Goal: Task Accomplishment & Management: Complete application form

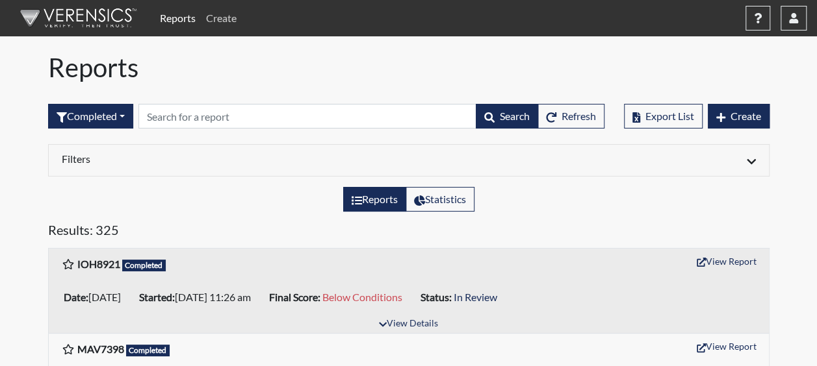
click at [227, 12] on link "Create" at bounding box center [221, 18] width 41 height 26
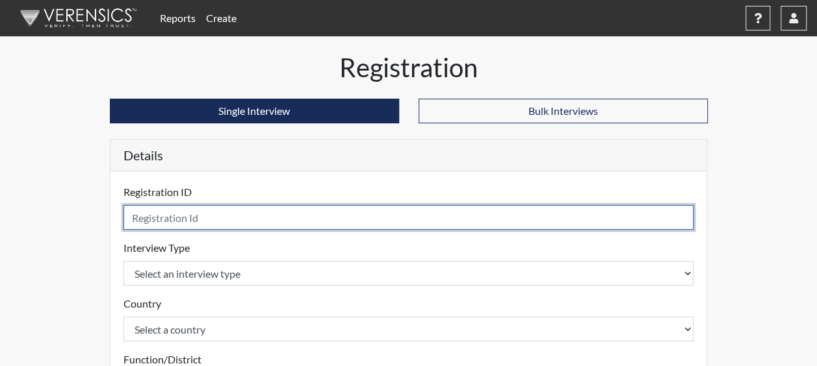
click at [199, 221] on input "text" at bounding box center [408, 217] width 570 height 25
type input "CMF7228"
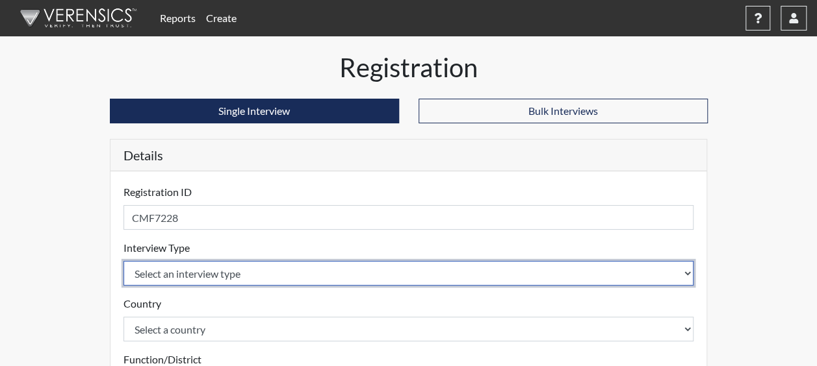
click at [183, 269] on select "Select an interview type Corrections Pre-Employment" at bounding box center [408, 273] width 570 height 25
select select "ff733e93-e1bf-11ea-9c9f-0eff0cf7eb8f"
click at [123, 261] on select "Select an interview type Corrections Pre-Employment" at bounding box center [408, 273] width 570 height 25
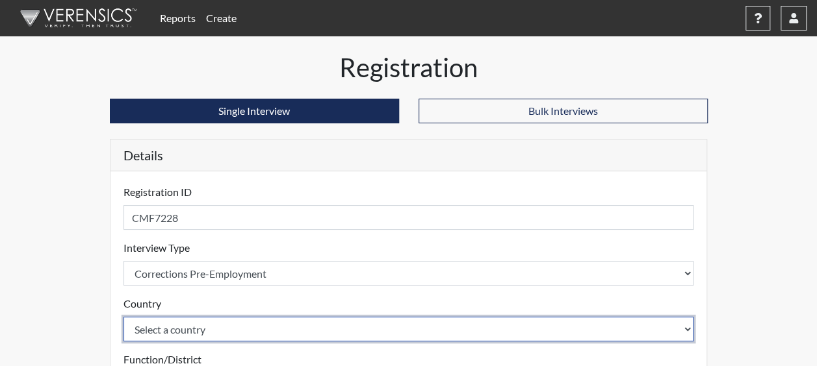
click at [200, 324] on select "Select a country [GEOGRAPHIC_DATA] [GEOGRAPHIC_DATA]" at bounding box center [408, 329] width 570 height 25
select select "united-states-of-[GEOGRAPHIC_DATA]"
click at [123, 317] on select "Select a country [GEOGRAPHIC_DATA] [GEOGRAPHIC_DATA]" at bounding box center [408, 329] width 570 height 25
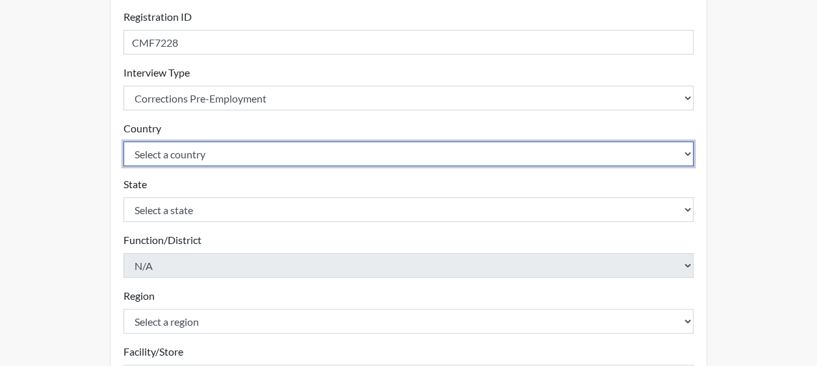
scroll to position [260, 0]
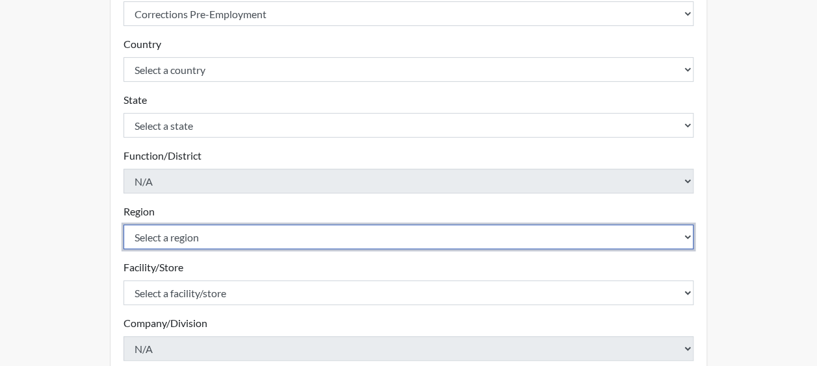
click at [166, 232] on select "Select a region [GEOGRAPHIC_DATA]" at bounding box center [408, 237] width 570 height 25
select select "51976826-f18e-4b67-8d3b-b0a0fa2f97ff"
click at [123, 225] on select "Select a region [GEOGRAPHIC_DATA]" at bounding box center [408, 237] width 570 height 25
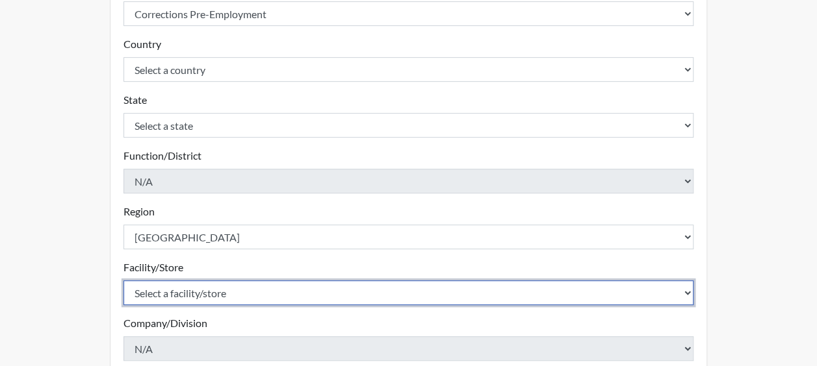
click at [180, 294] on select "Select a facility/store Dodge SP" at bounding box center [408, 293] width 570 height 25
select select "76580185-3f32-4970-b767-aa2f0b4506fa"
click at [123, 281] on select "Select a facility/store Dodge SP" at bounding box center [408, 293] width 570 height 25
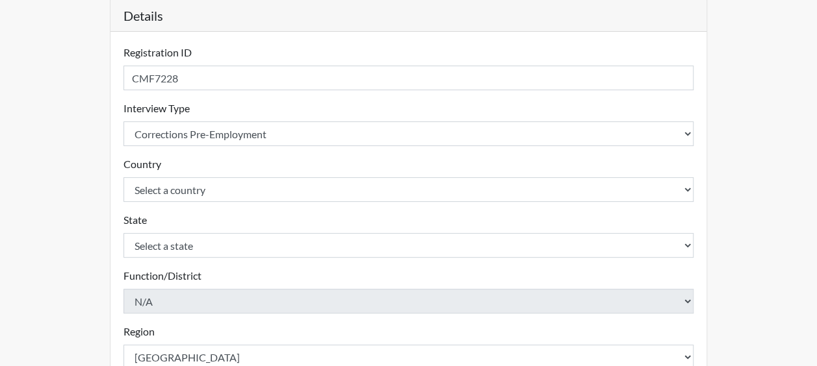
scroll to position [0, 0]
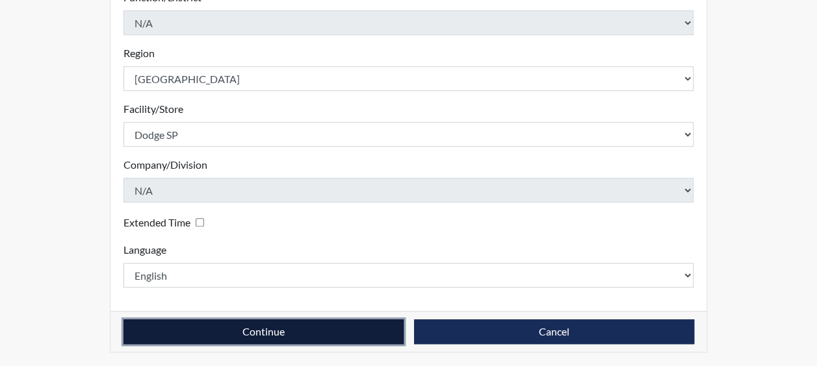
click at [187, 331] on button "Continue" at bounding box center [263, 332] width 280 height 25
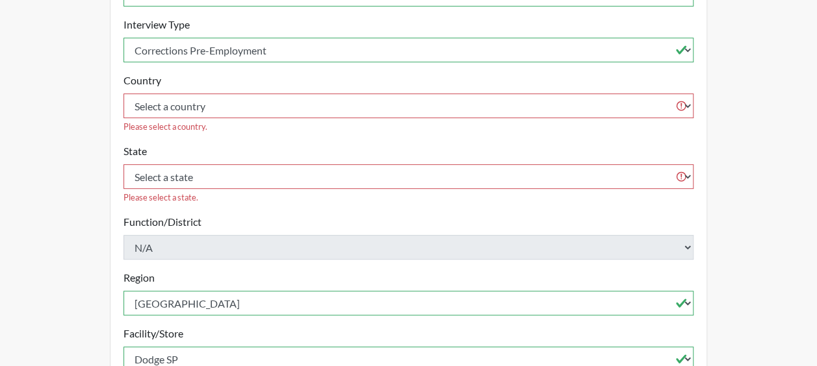
scroll to position [108, 0]
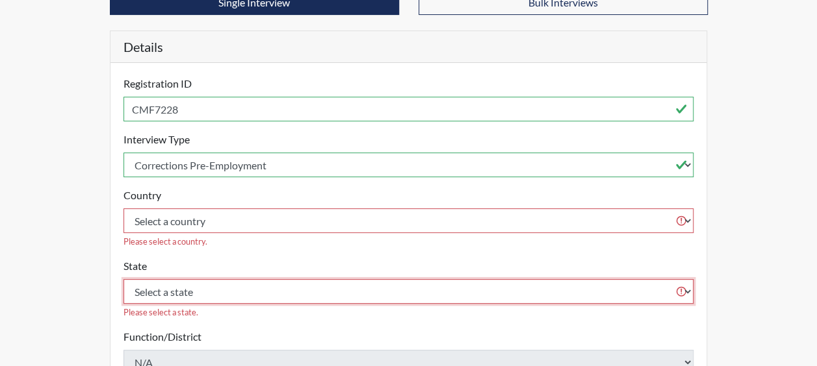
click at [188, 279] on select "Select a state [US_STATE] [US_STATE] [US_STATE] [US_STATE] [US_STATE] [US_STATE…" at bounding box center [408, 291] width 570 height 25
select select "GA"
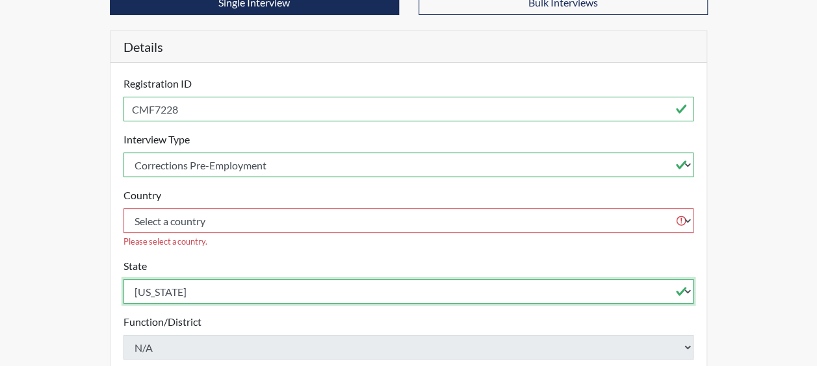
click at [123, 279] on select "Select a state [US_STATE] [US_STATE] [US_STATE] [US_STATE] [US_STATE] [US_STATE…" at bounding box center [408, 291] width 570 height 25
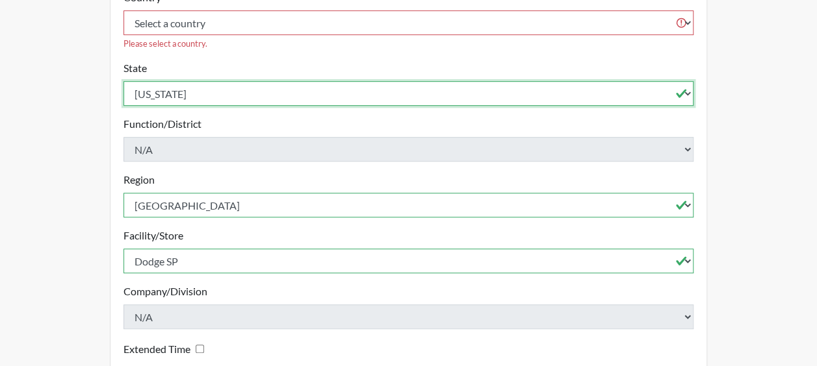
scroll to position [418, 0]
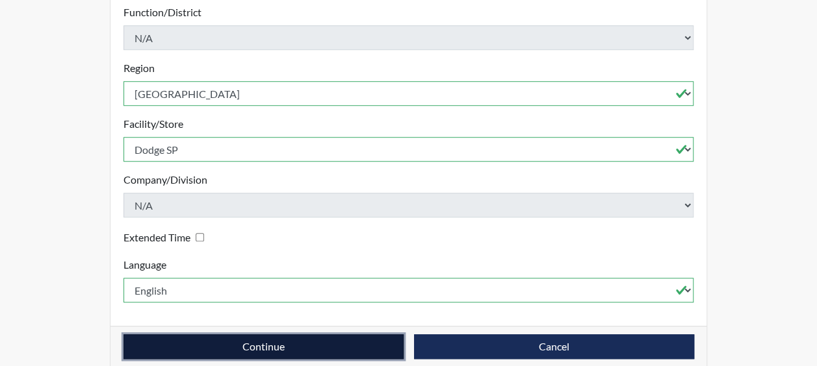
click at [215, 335] on button "Continue" at bounding box center [263, 347] width 280 height 25
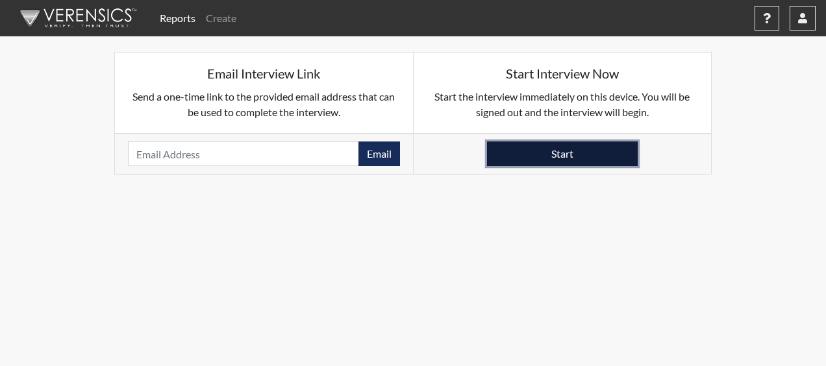
click at [556, 159] on button "Start" at bounding box center [562, 154] width 151 height 25
